Goal: Task Accomplishment & Management: Use online tool/utility

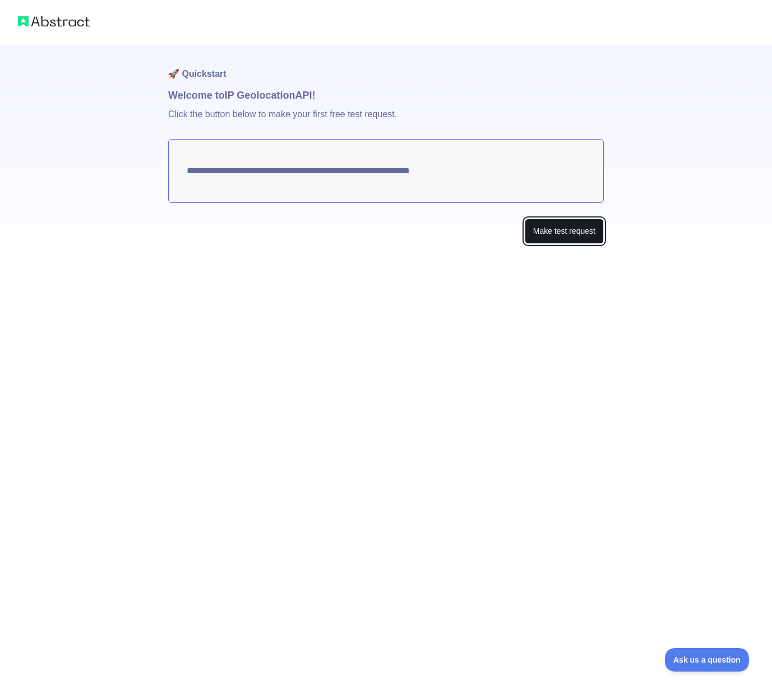
click at [531, 223] on button "Make test request" at bounding box center [564, 231] width 79 height 25
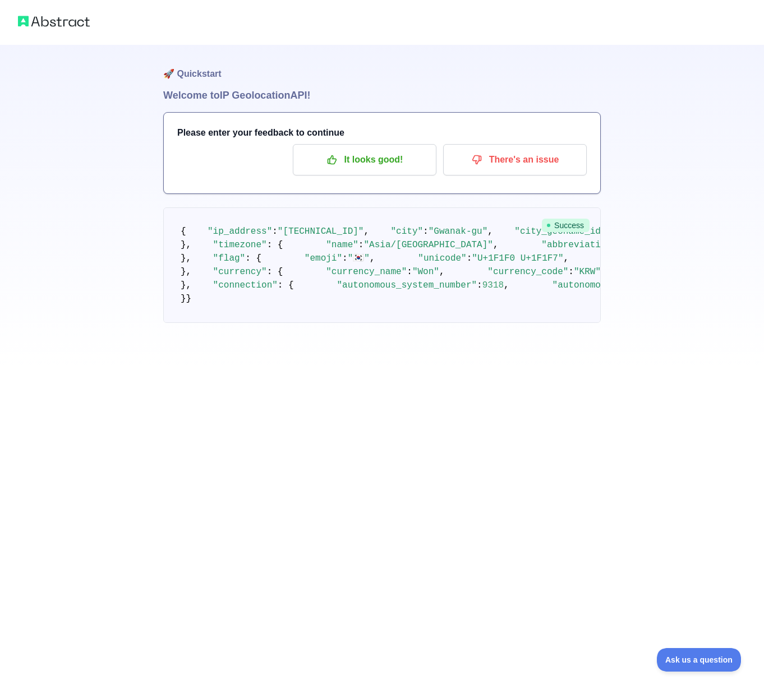
click at [75, 24] on img at bounding box center [54, 21] width 72 height 16
click at [270, 70] on h1 "🚀 Quickstart" at bounding box center [381, 66] width 437 height 43
click at [334, 164] on icon "button" at bounding box center [332, 160] width 8 height 8
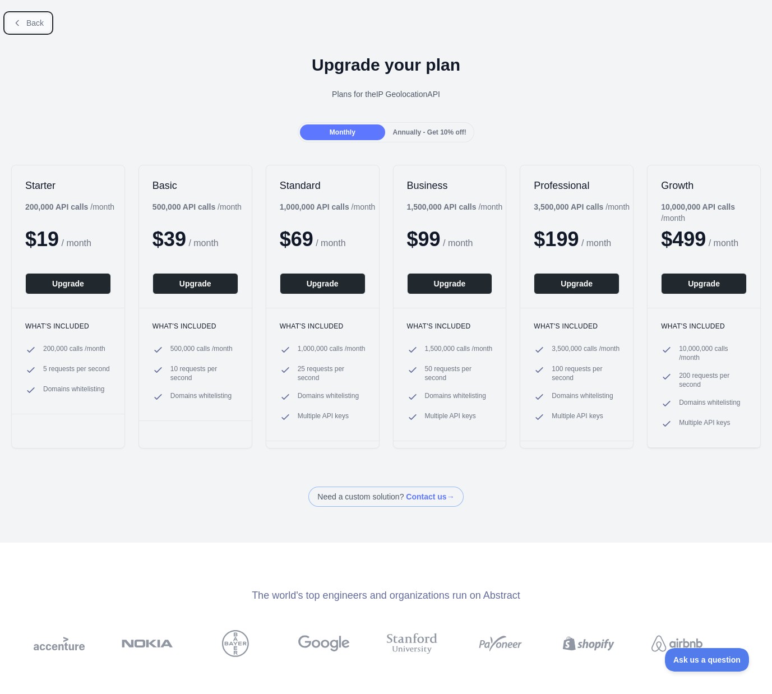
click at [18, 17] on button "Back" at bounding box center [28, 22] width 45 height 19
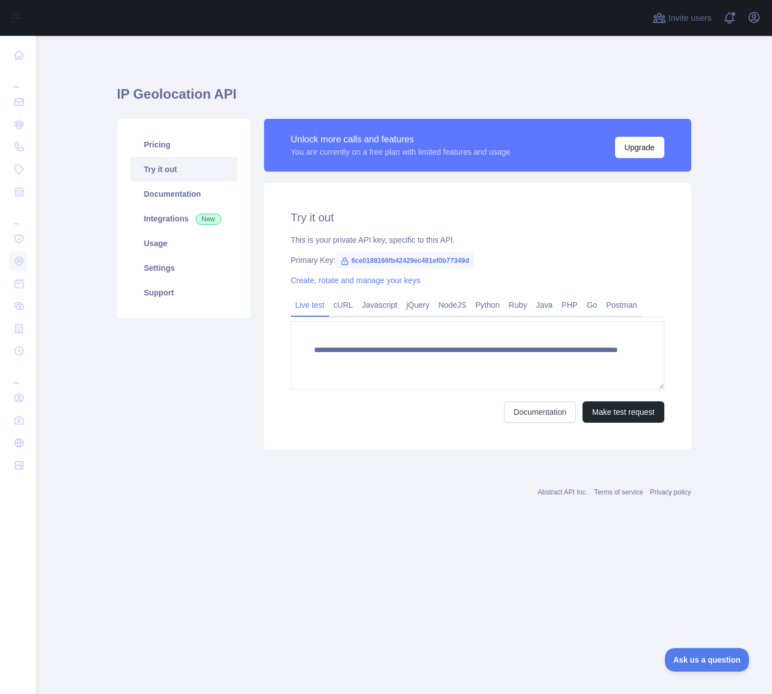
click at [413, 261] on span "6ce0188166fb42429ec481ef0b77349d" at bounding box center [405, 260] width 138 height 17
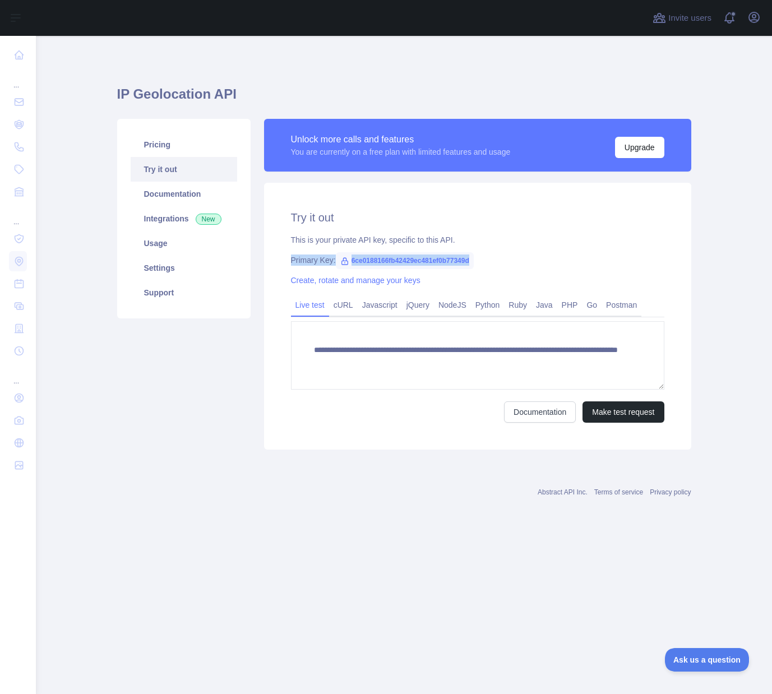
click at [413, 261] on span "6ce0188166fb42429ec481ef0b77349d" at bounding box center [405, 260] width 138 height 17
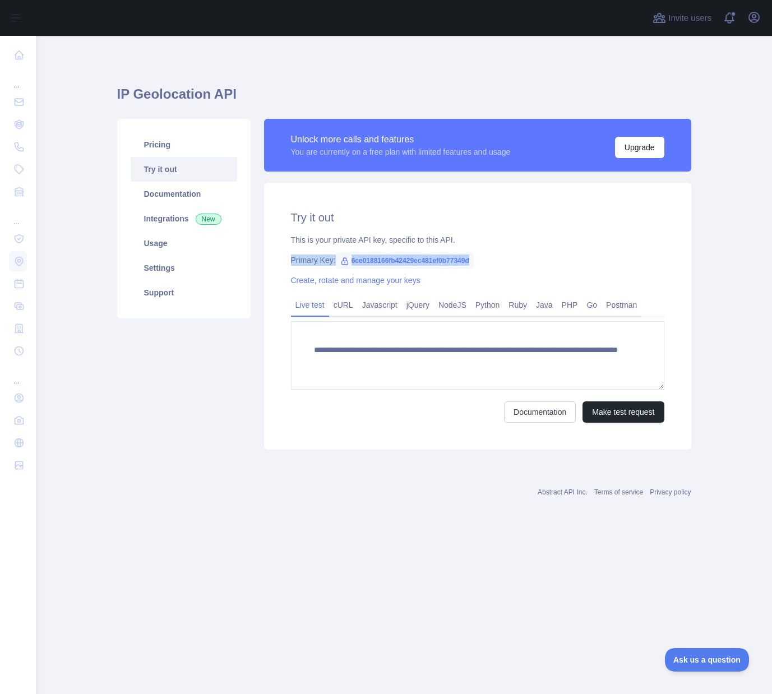
click at [447, 257] on span "6ce0188166fb42429ec481ef0b77349d" at bounding box center [405, 260] width 138 height 17
click at [446, 261] on span "6ce0188166fb42429ec481ef0b77349d" at bounding box center [405, 260] width 138 height 17
copy span "6ce0188166fb42429ec481ef0b77349d"
